Goal: Information Seeking & Learning: Learn about a topic

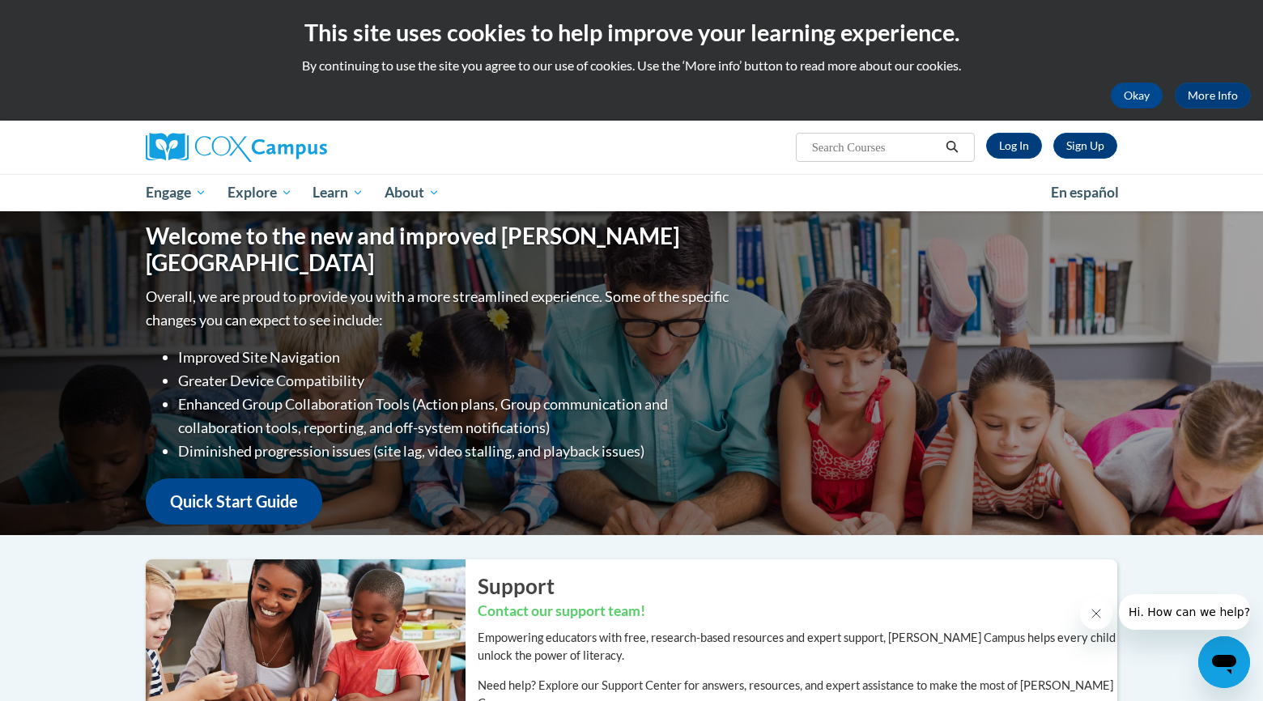
click at [891, 142] on input "Search..." at bounding box center [875, 147] width 130 height 19
type input "confodentiality"
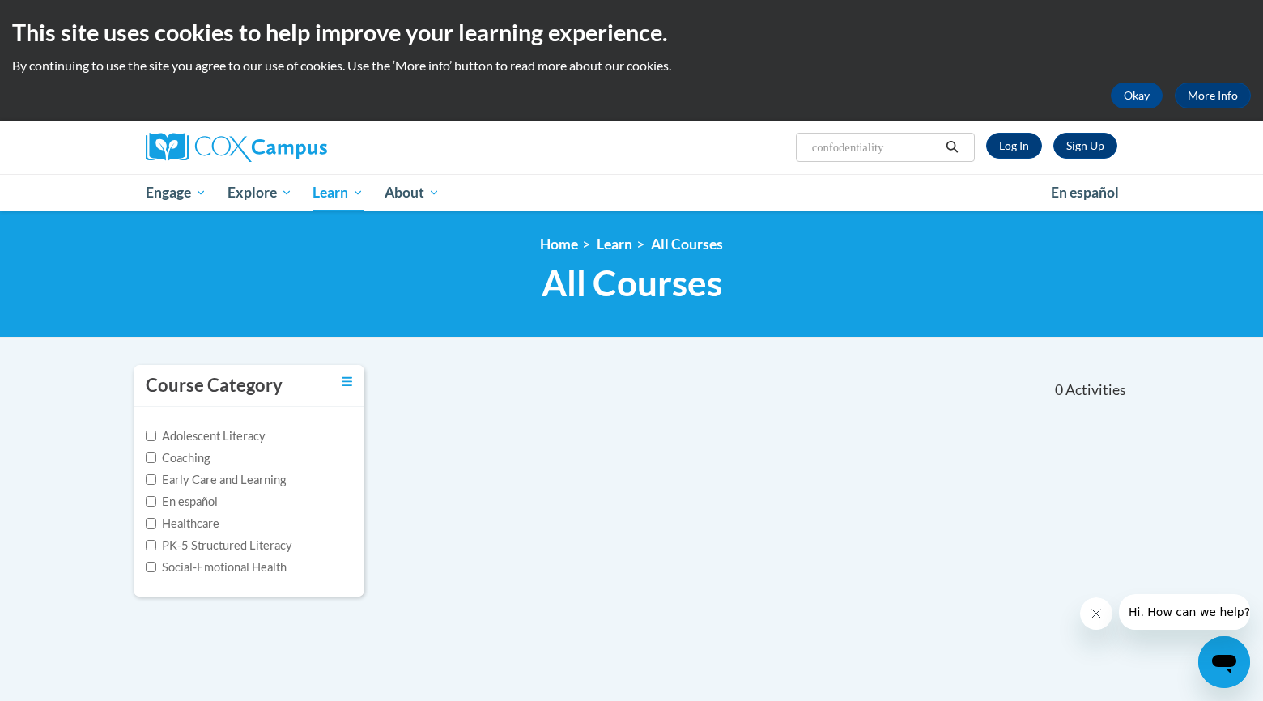
click at [837, 148] on input "confodentiality" at bounding box center [875, 147] width 130 height 19
type input "confidentiality"
click at [892, 153] on input "confidentiality" at bounding box center [875, 147] width 130 height 19
type input "confidentiality"
